Goal: Task Accomplishment & Management: Manage account settings

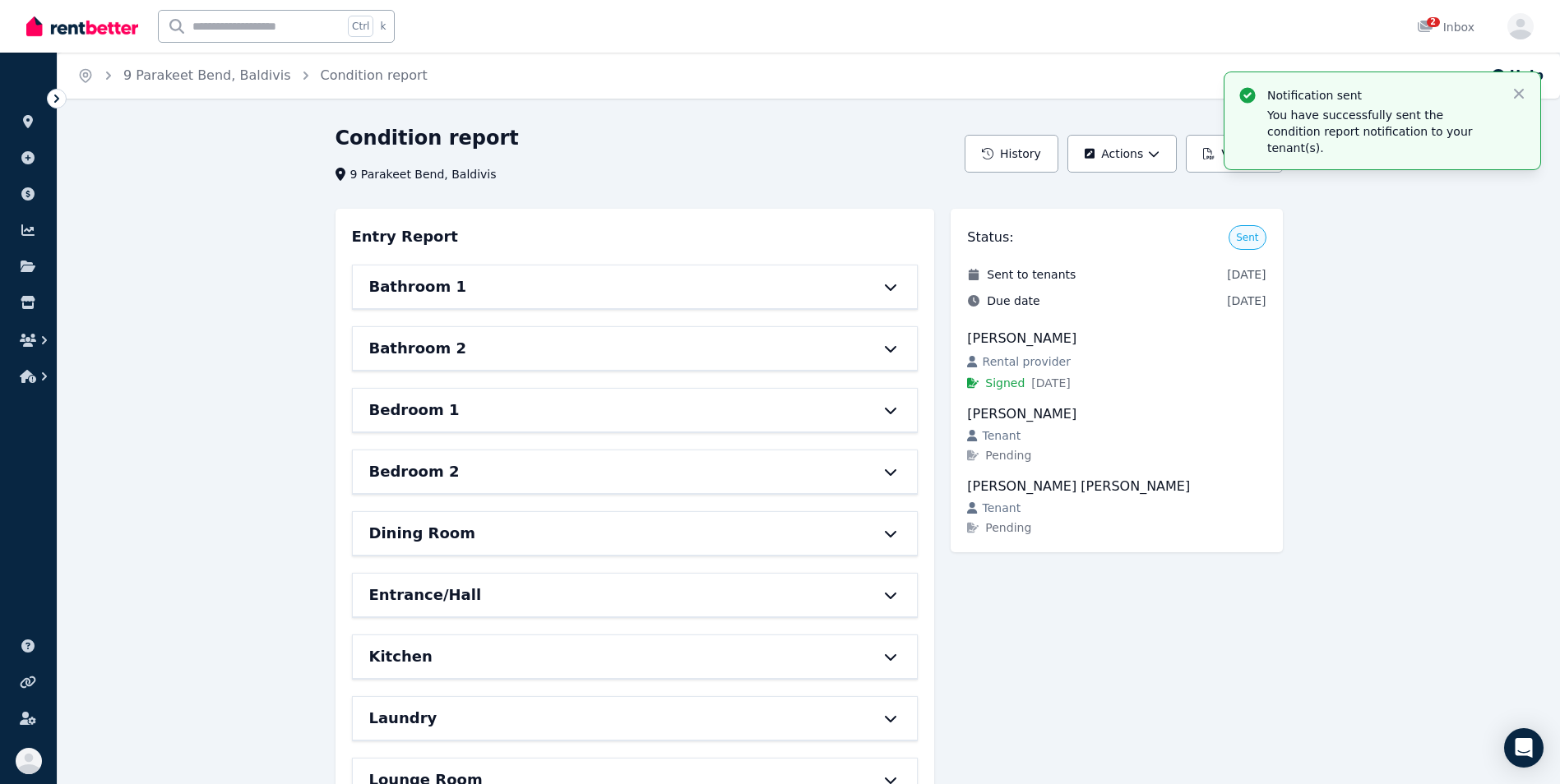
click at [55, 102] on icon at bounding box center [56, 99] width 5 height 8
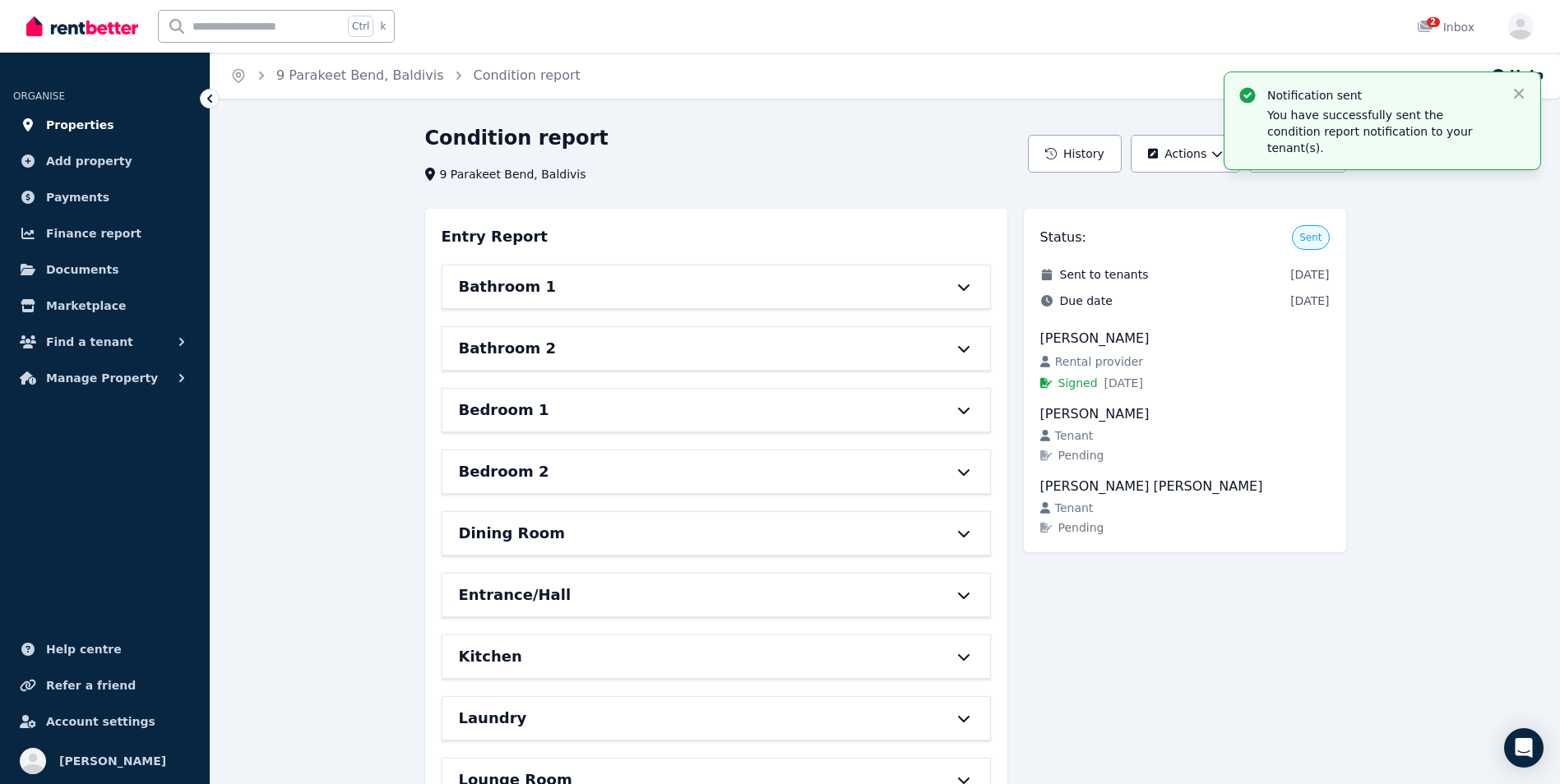
click at [52, 128] on span "Properties" at bounding box center [80, 125] width 68 height 19
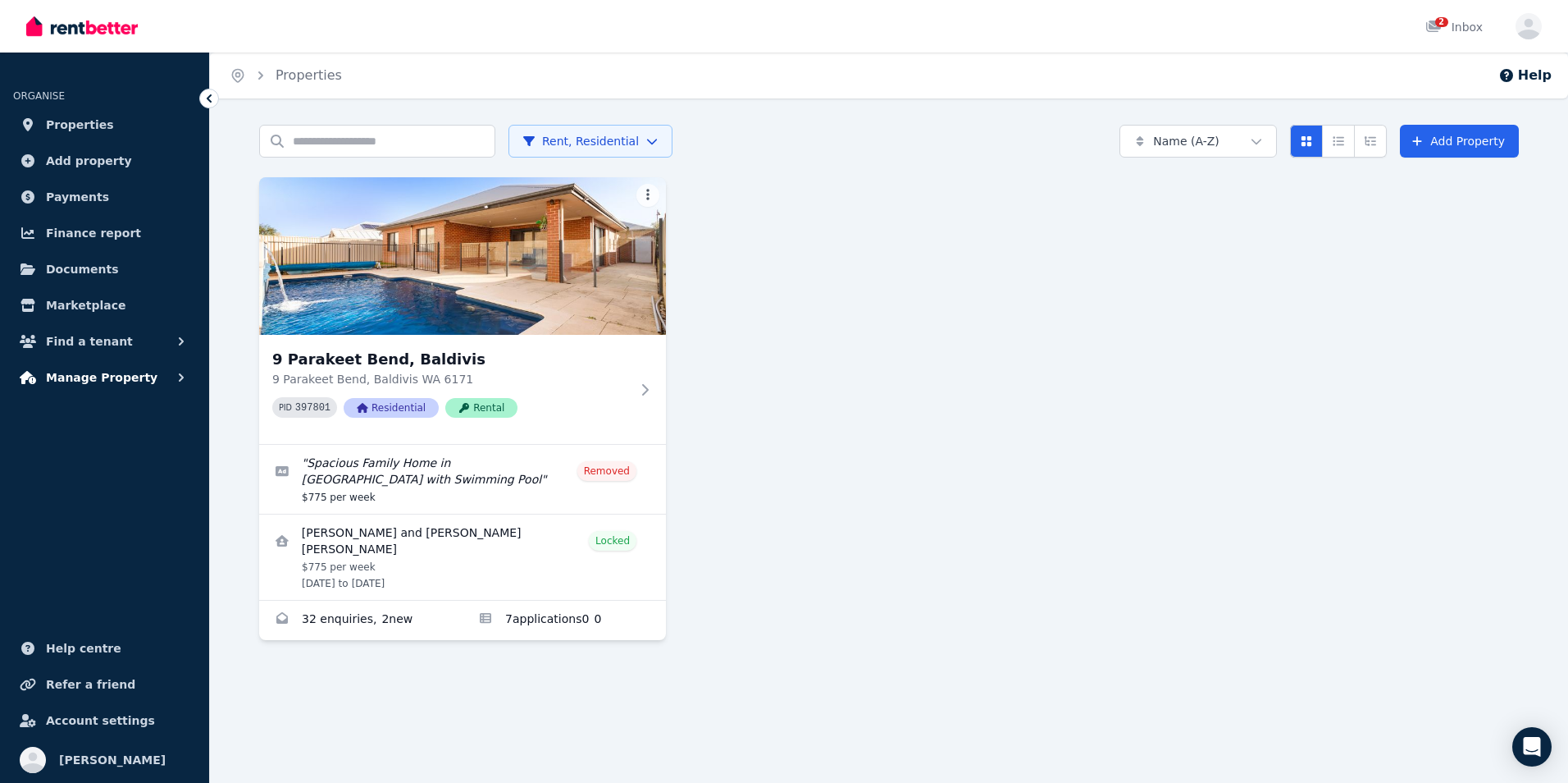
click at [148, 374] on button "Manage Property" at bounding box center [104, 378] width 183 height 33
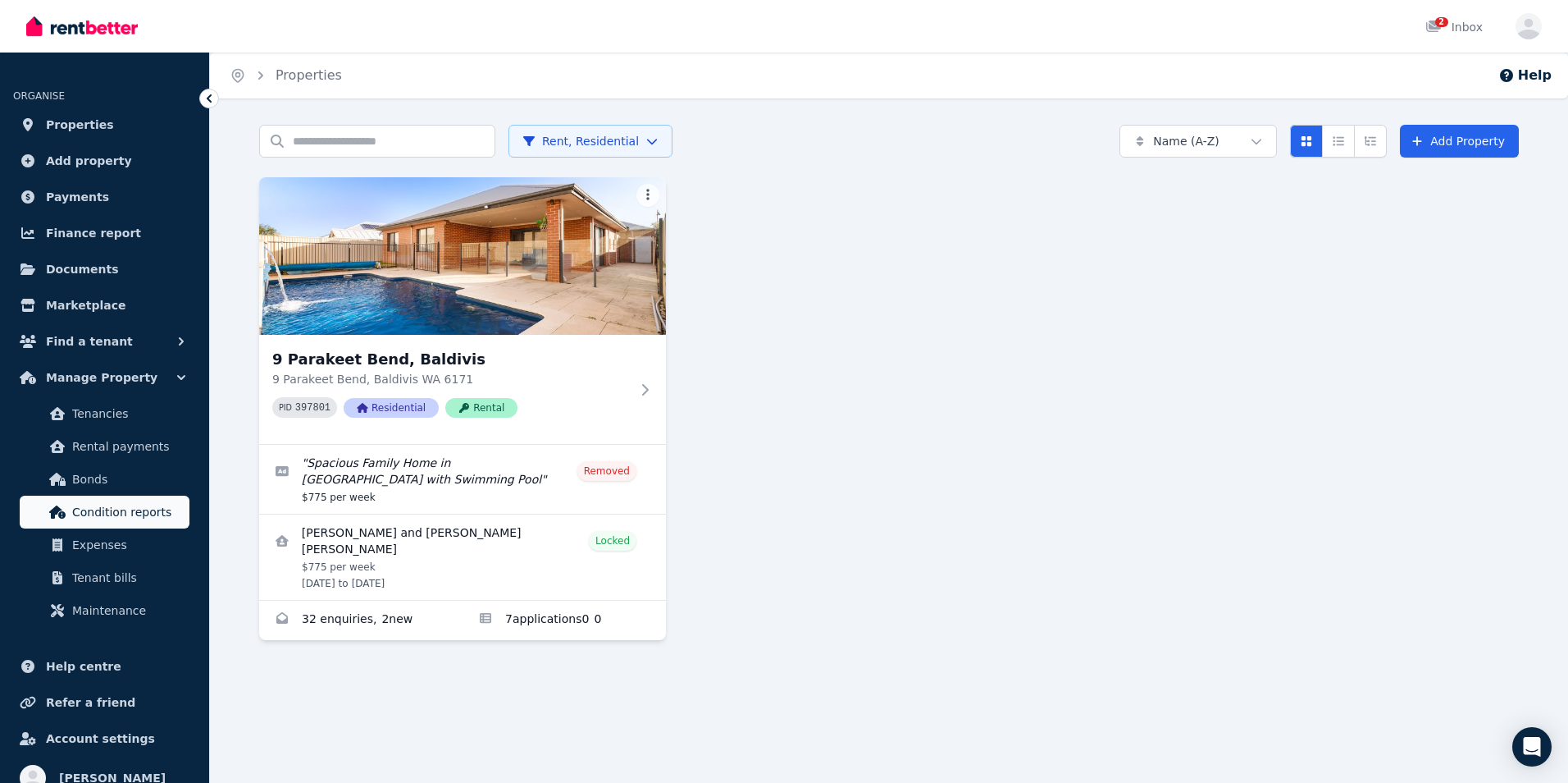
click at [76, 508] on span "Condition reports" at bounding box center [128, 512] width 111 height 19
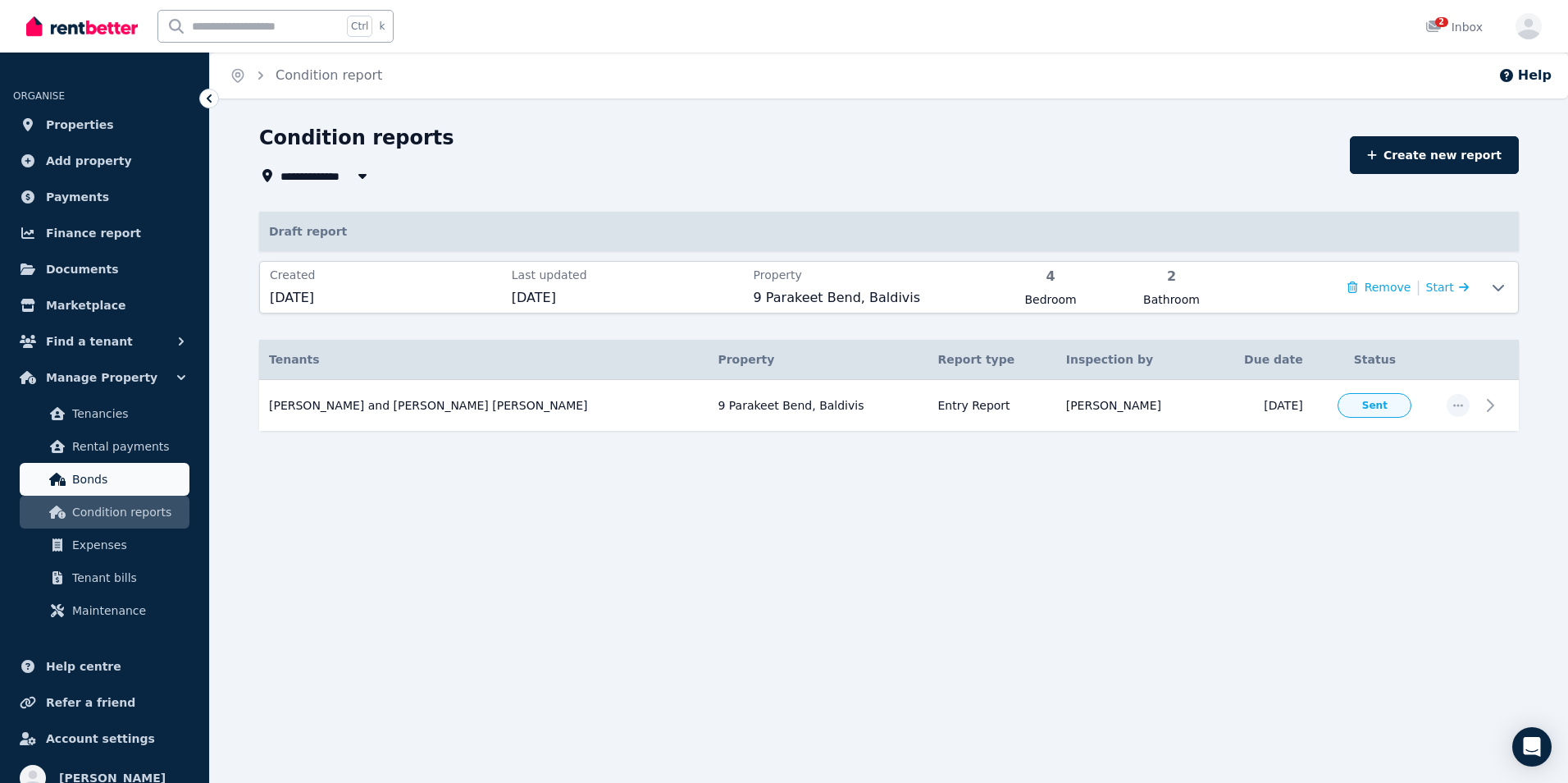
click at [93, 471] on span "Bonds" at bounding box center [128, 479] width 111 height 19
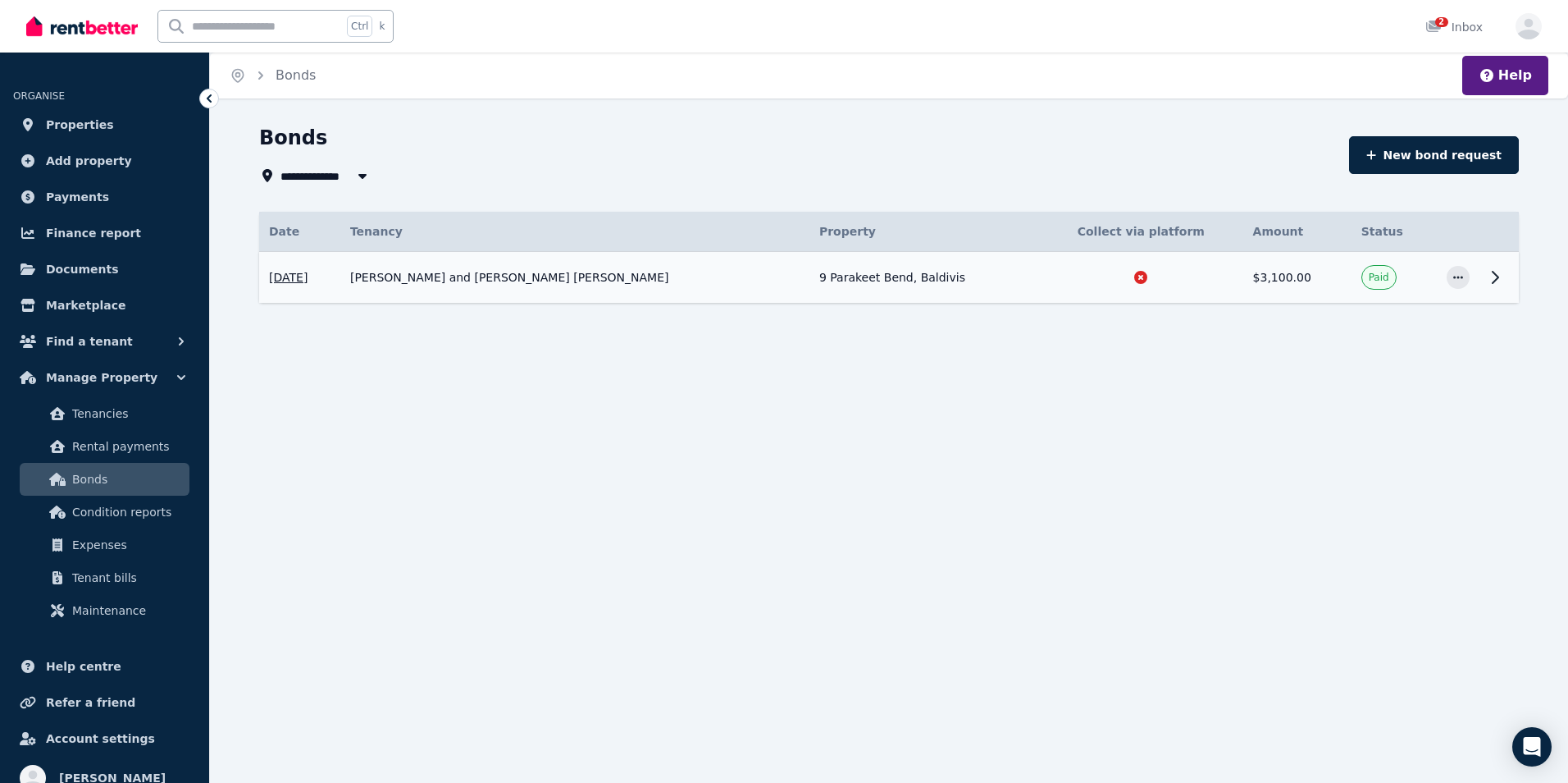
click at [1497, 275] on icon at bounding box center [1496, 277] width 19 height 19
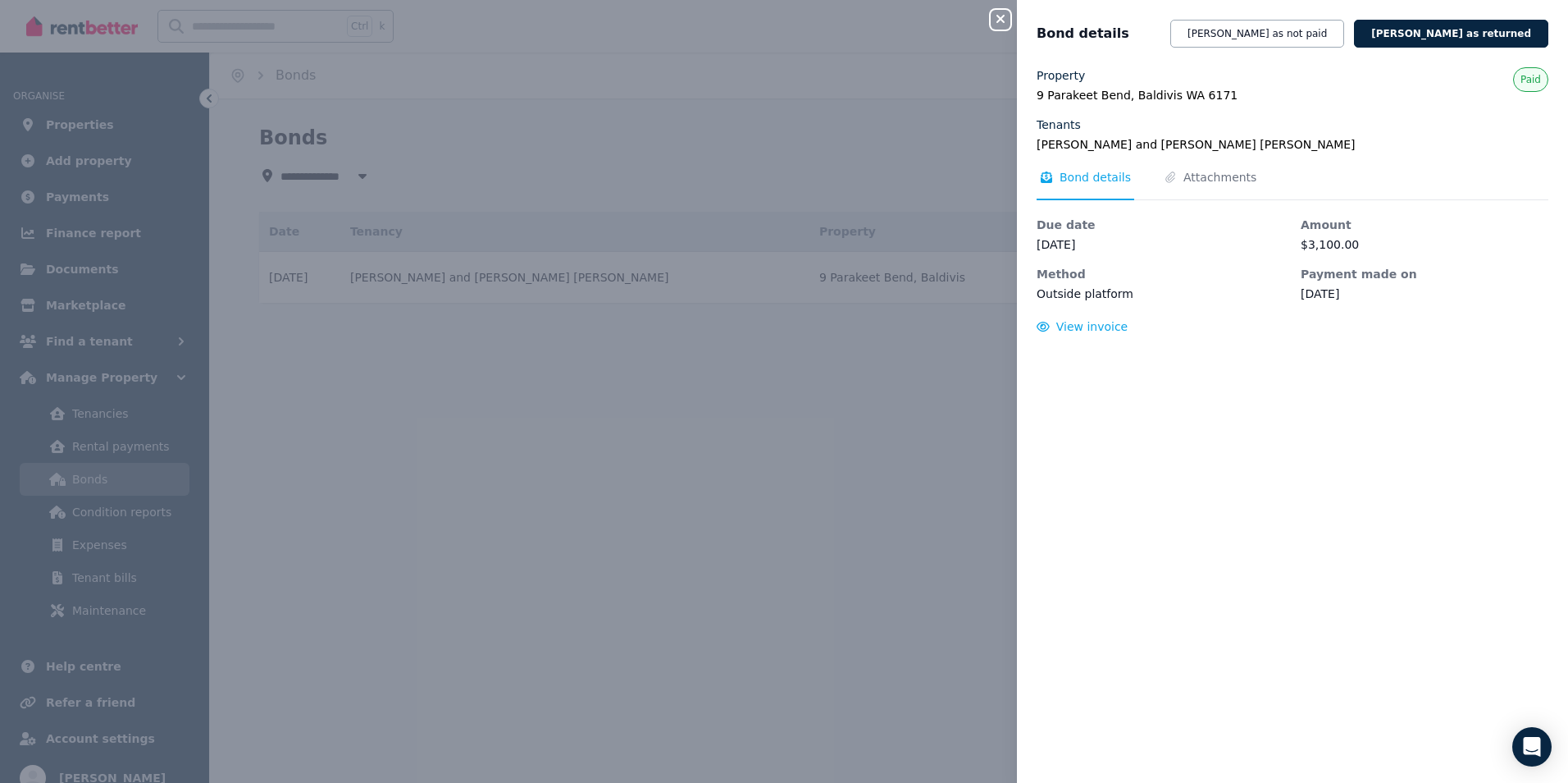
click at [658, 437] on div "Close panel Bond details [PERSON_NAME] as not paid [PERSON_NAME] as returned Pr…" at bounding box center [784, 392] width 1568 height 783
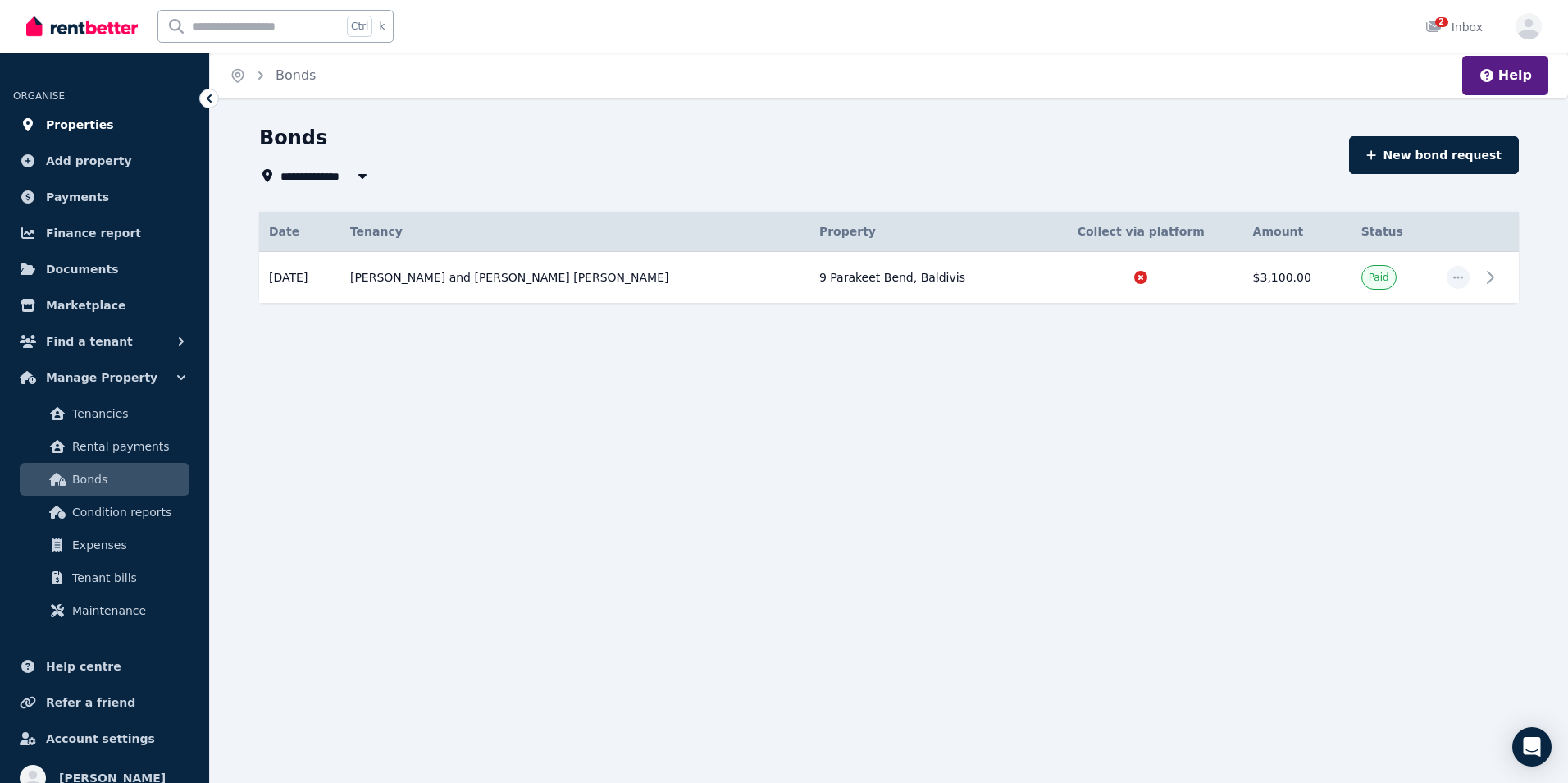
click at [108, 138] on link "Properties" at bounding box center [104, 125] width 183 height 33
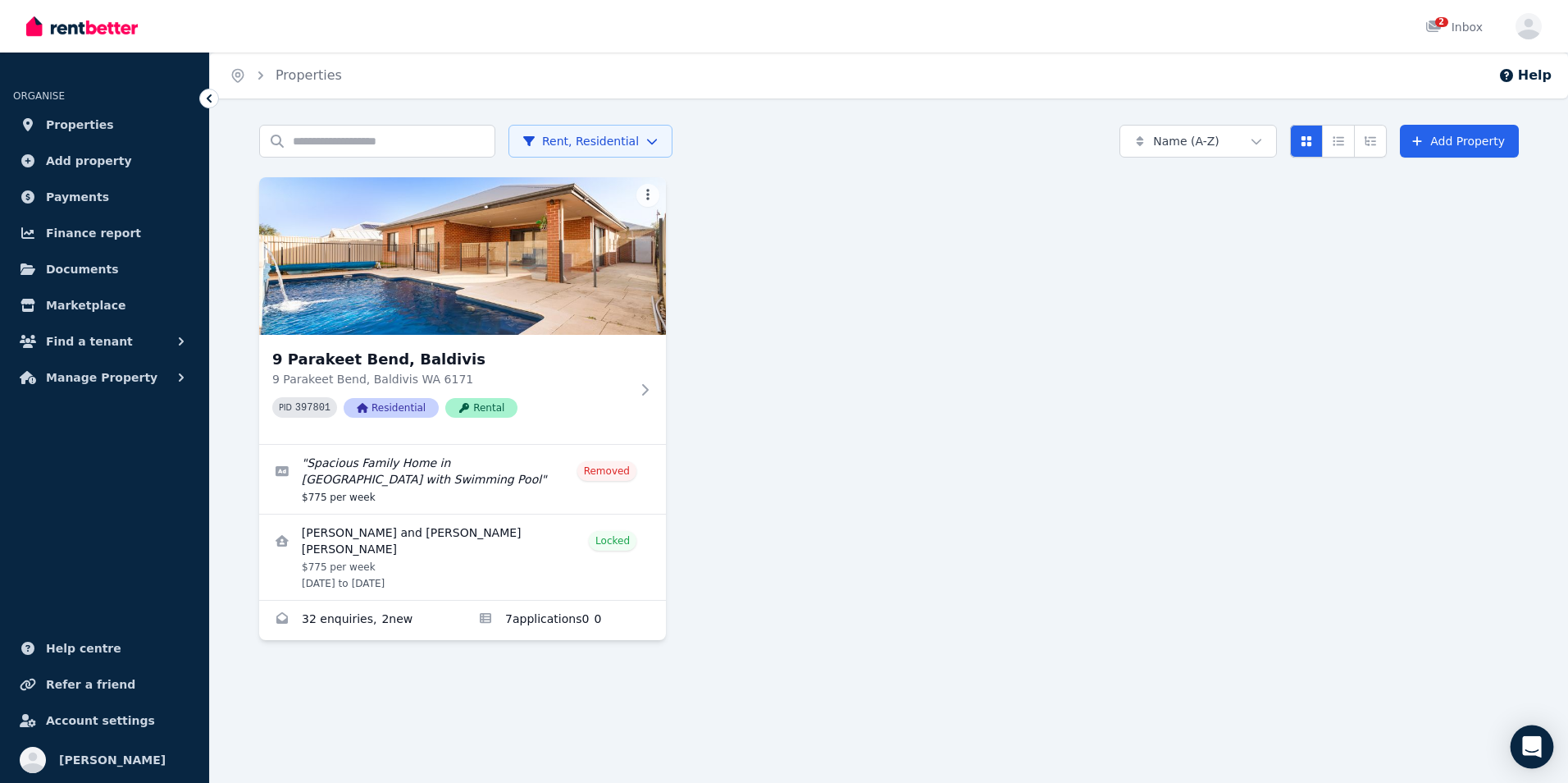
click at [1527, 753] on icon "Open Intercom Messenger" at bounding box center [1532, 747] width 19 height 21
